Goal: Information Seeking & Learning: Learn about a topic

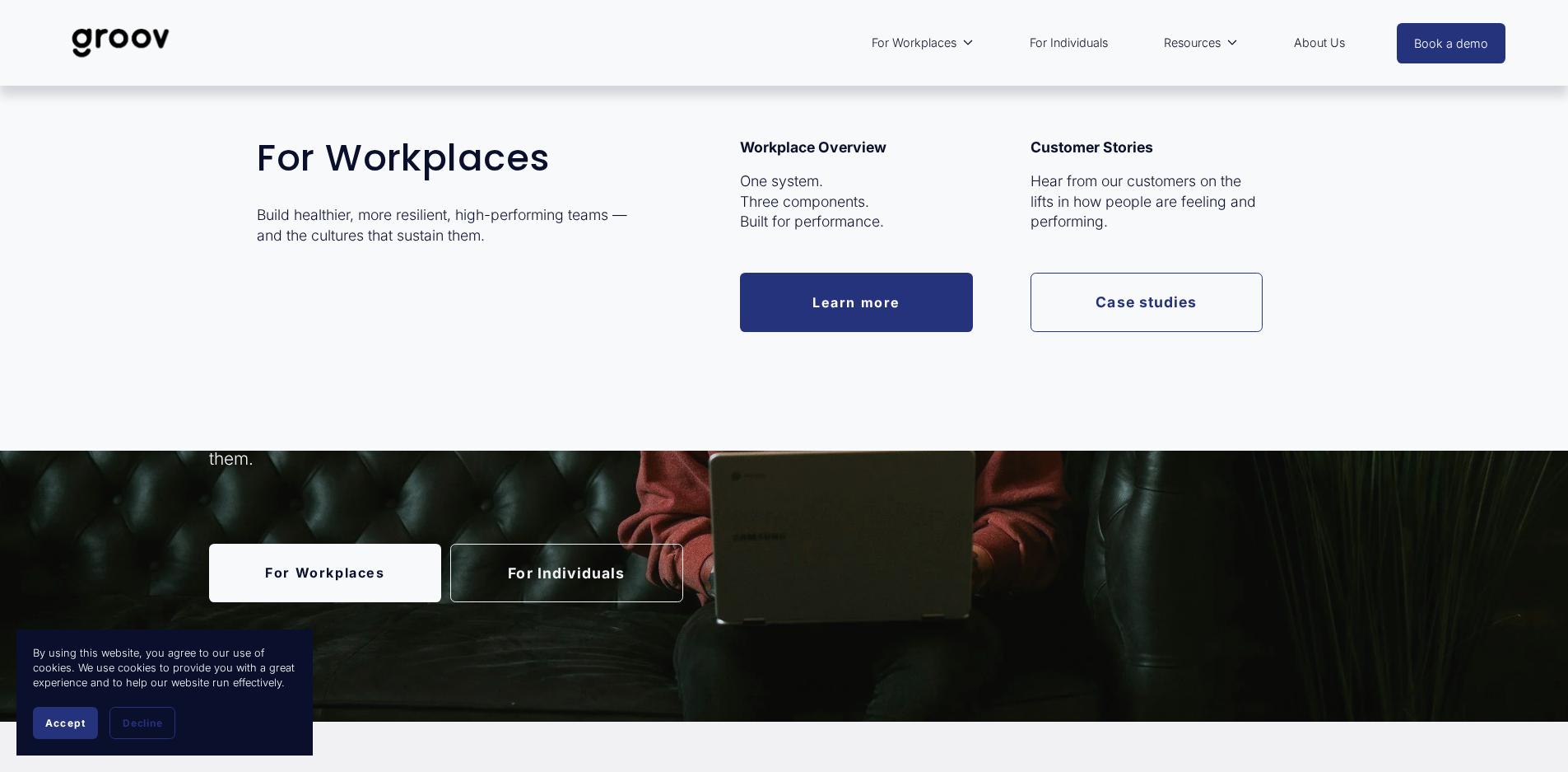
click at [870, 288] on link "Learn more" at bounding box center [857, 302] width 233 height 59
